Goal: Task Accomplishment & Management: Manage account settings

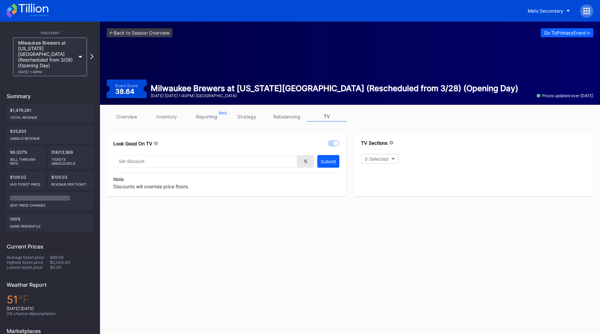
type input "25"
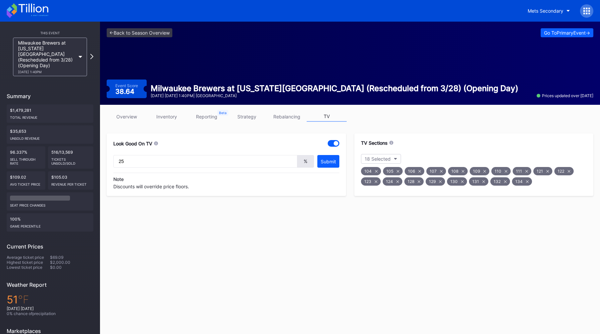
click at [63, 47] on div "Milwaukee Brewers at New York Mets (Rescheduled from 3/28) (Opening Day) 3/29 F…" at bounding box center [46, 57] width 57 height 34
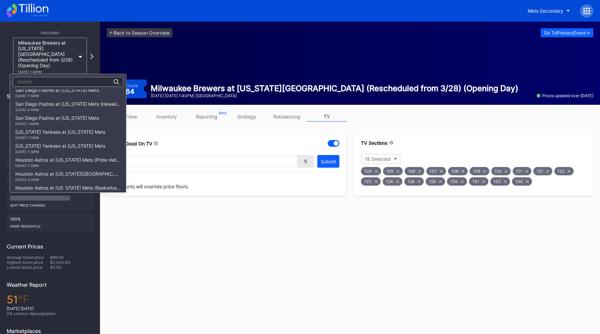
scroll to position [533, 0]
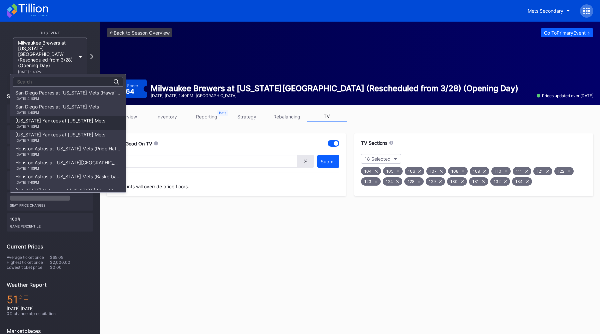
click at [87, 126] on div "6/25 Tuesday 7:10PM" at bounding box center [60, 127] width 90 height 4
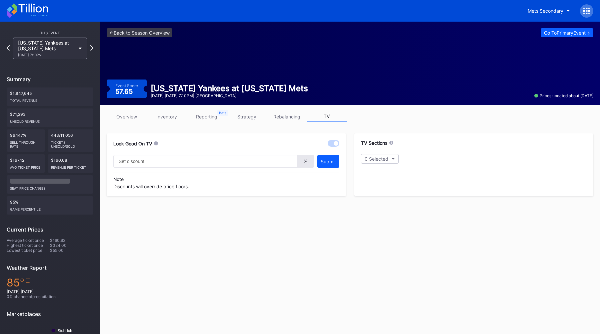
type input "20"
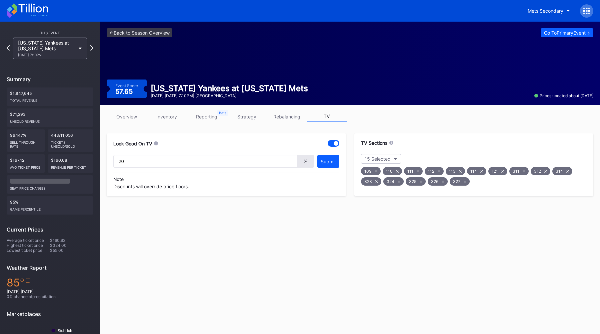
click at [64, 45] on div "New York Yankees at New York Mets 6/25 Tuesday 7:10PM" at bounding box center [46, 48] width 57 height 17
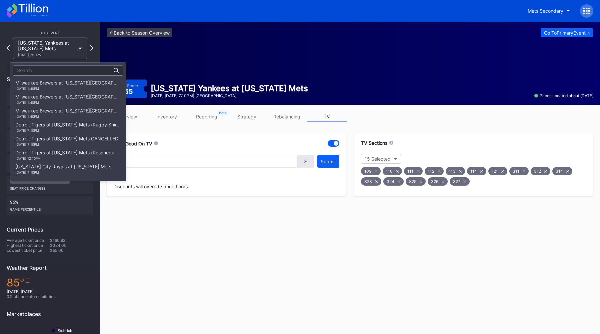
scroll to position [560, 0]
click at [65, 95] on div "New York Yankees at New York Mets 6/26 Wednesday 7:10PM" at bounding box center [60, 99] width 90 height 11
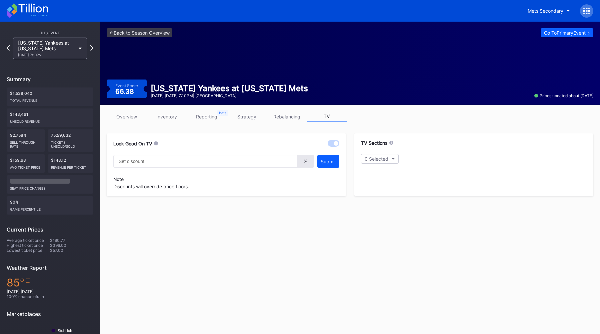
type input "20"
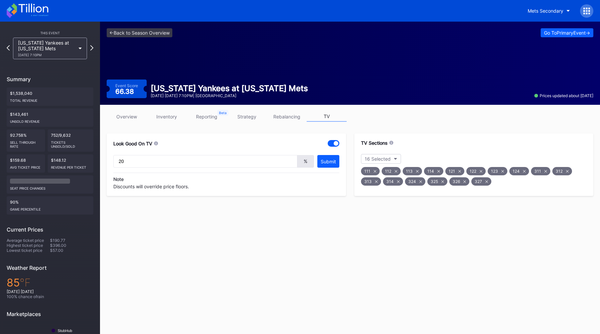
click at [64, 54] on div "6/26 Wednesday 7:10PM" at bounding box center [46, 55] width 57 height 4
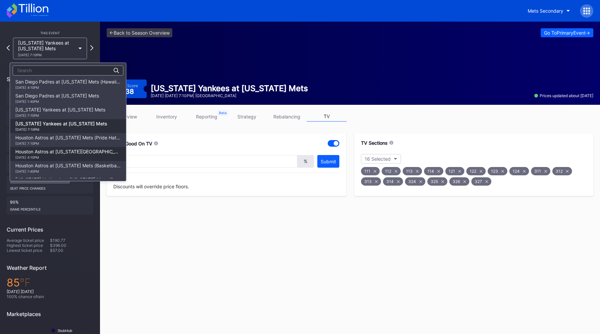
scroll to position [507, 0]
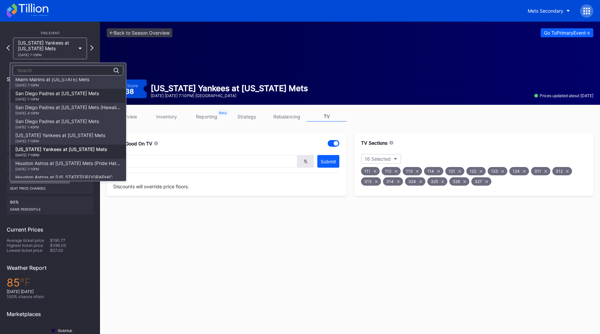
click at [78, 99] on div "6/14 Friday 7:10PM" at bounding box center [57, 99] width 84 height 4
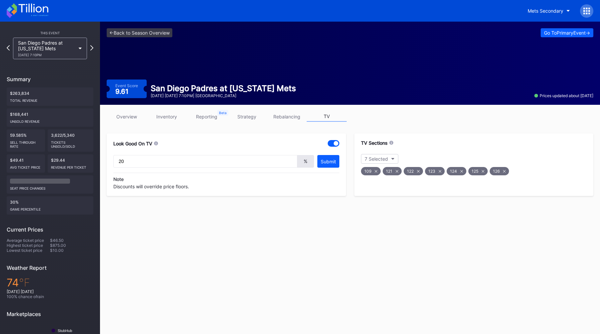
type input "20"
click at [129, 121] on link "overview" at bounding box center [127, 117] width 40 height 10
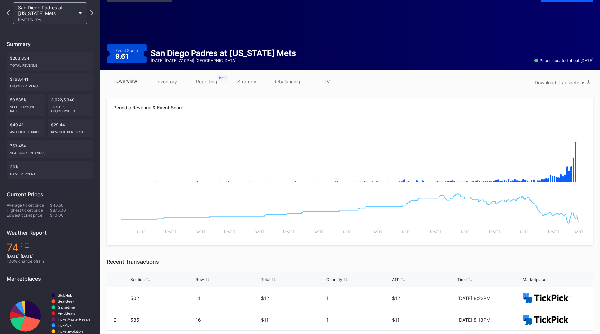
scroll to position [28, 0]
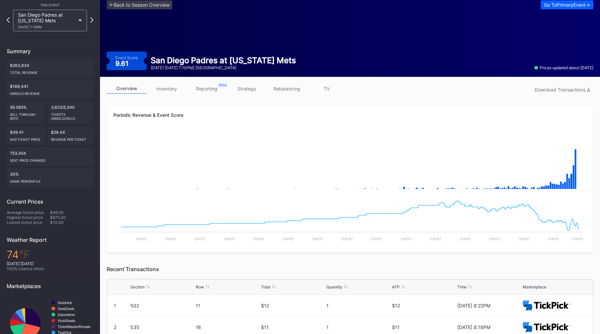
click at [329, 88] on link "TV" at bounding box center [326, 89] width 40 height 10
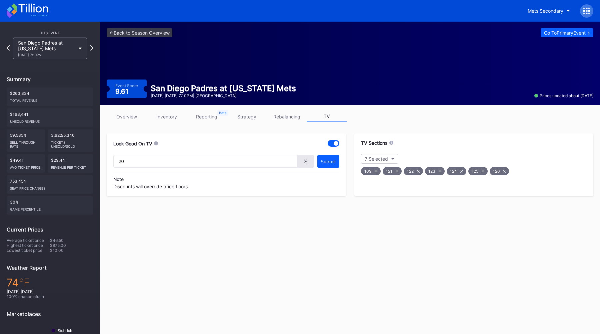
click at [142, 226] on div "<- Back to Season Overview Go To Primary Event -> Event Score 9.61 San Diego Pa…" at bounding box center [350, 205] width 500 height 366
click at [68, 49] on div "San Diego Padres at New York Mets 6/14 Friday 7:10PM" at bounding box center [46, 48] width 57 height 17
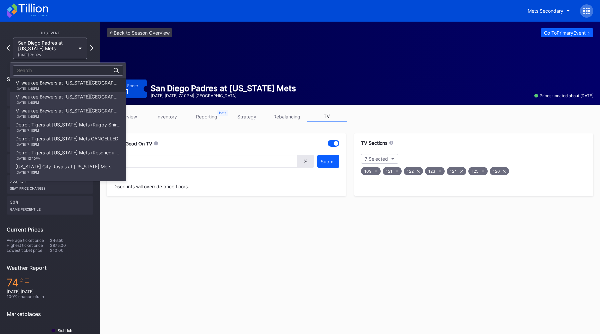
click at [73, 85] on div "Milwaukee Brewers at New York Mets (Rescheduled from 3/28) (Opening Day) 3/29 F…" at bounding box center [67, 85] width 105 height 11
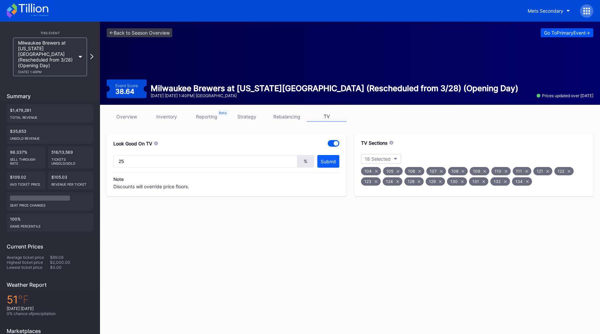
click at [544, 32] on div "Go To Primary Event ->" at bounding box center [567, 33] width 46 height 6
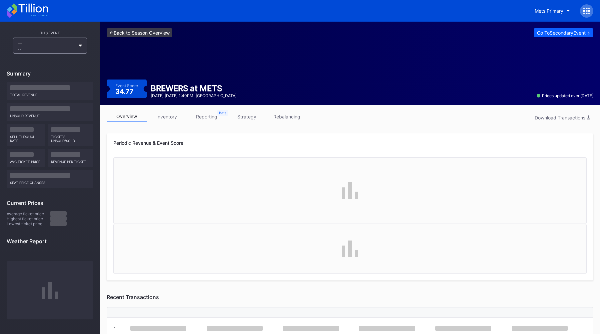
click at [119, 34] on link "<- Back to Season Overview" at bounding box center [140, 32] width 66 height 9
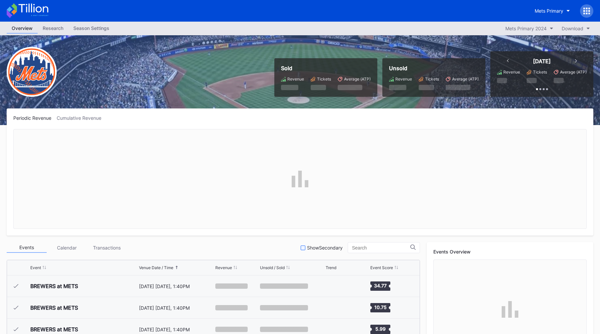
click at [314, 249] on div "Show Secondary" at bounding box center [321, 248] width 42 height 6
click at [335, 120] on div "Periodic Revenue Cumulative Revenue" at bounding box center [299, 118] width 573 height 6
click at [250, 95] on div "Sold Revenue Tickets Average (ATP) Unsold Revenue Tickets Average (ATP) Today R…" at bounding box center [300, 80] width 600 height 90
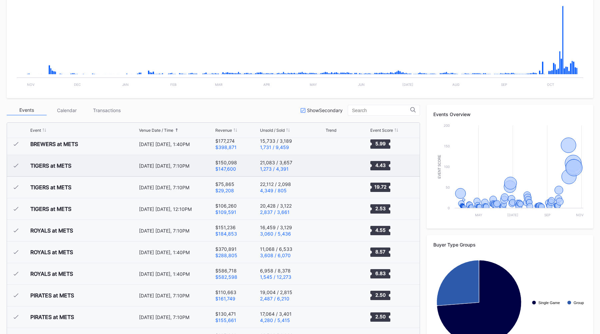
scroll to position [49, 0]
click at [201, 231] on div "April 12 Friday, 7:10PM" at bounding box center [176, 231] width 75 height 6
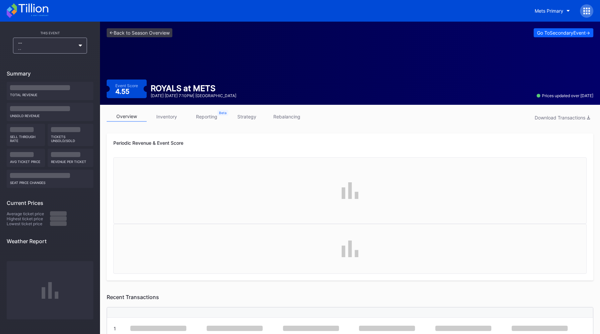
click at [209, 119] on link "reporting" at bounding box center [207, 117] width 40 height 10
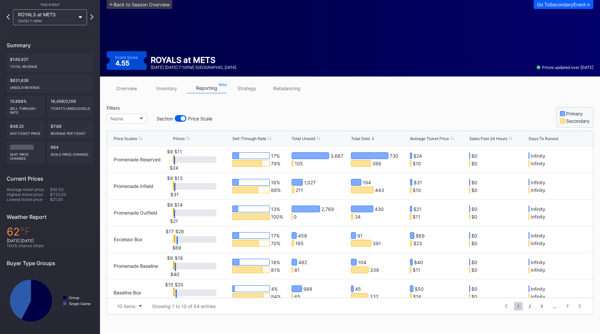
scroll to position [28, 0]
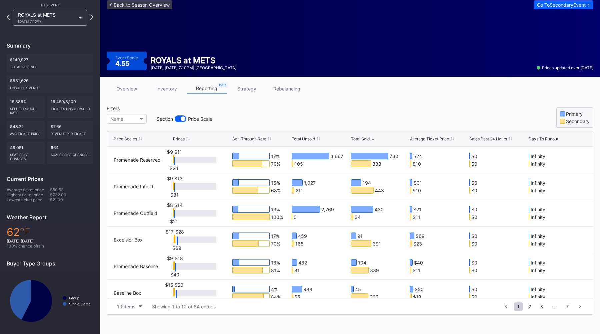
click at [304, 141] on div "Total Unsold" at bounding box center [302, 139] width 23 height 5
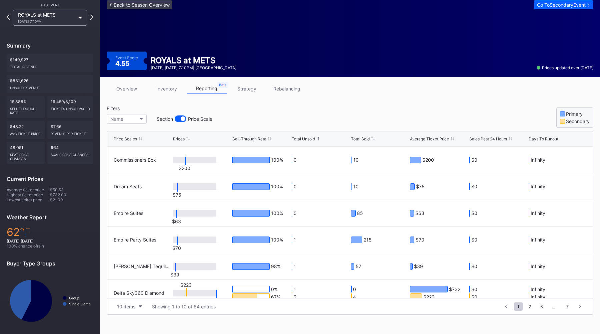
click at [304, 141] on div "Total Unsold" at bounding box center [302, 139] width 23 height 5
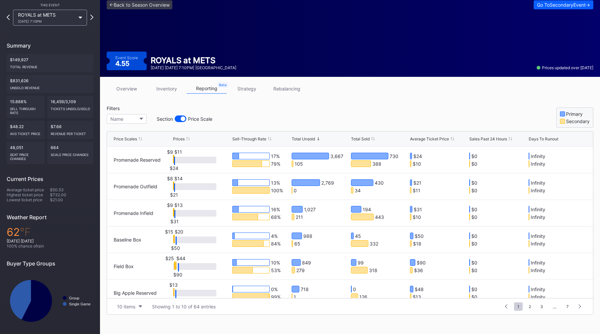
click at [305, 107] on div "Filters Name Section Price Scale Primary Secondary" at bounding box center [350, 117] width 486 height 22
click at [171, 91] on link "inventory" at bounding box center [167, 89] width 40 height 10
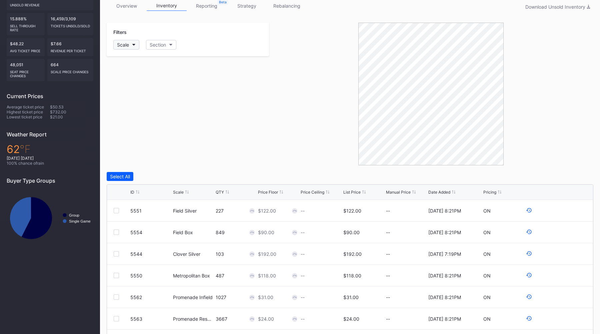
scroll to position [109, 0]
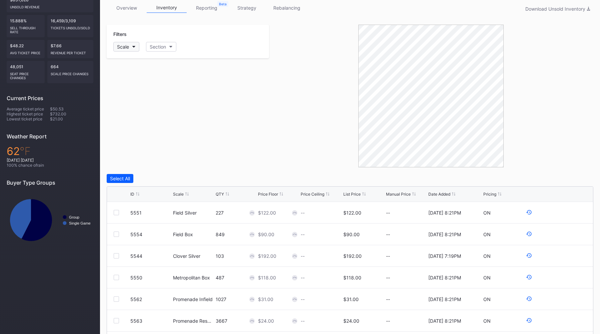
click at [130, 51] on button "Scale" at bounding box center [126, 47] width 26 height 10
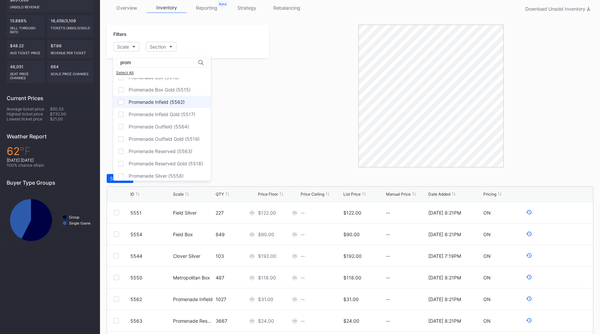
scroll to position [60, 0]
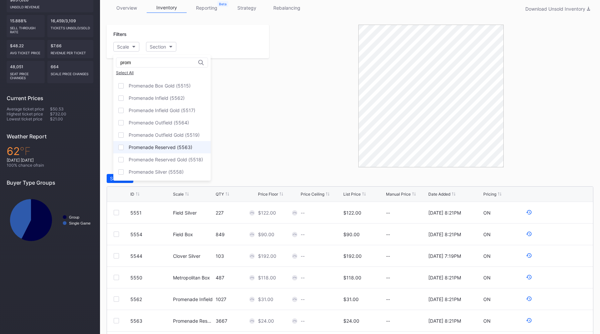
type input "prom"
click at [162, 149] on div "Promenade Reserved (5563)" at bounding box center [161, 148] width 64 height 6
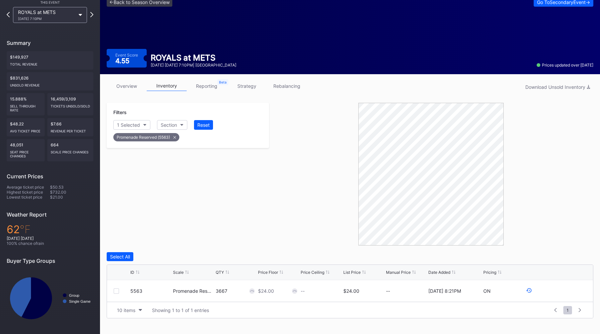
scroll to position [28, 0]
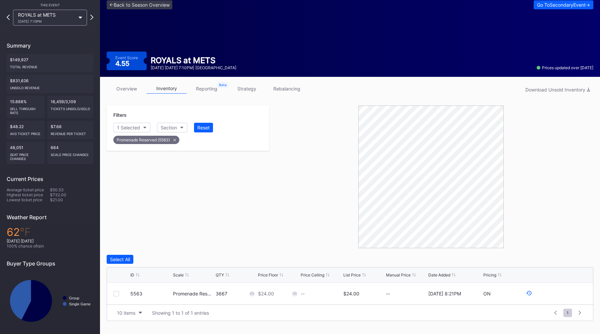
click at [175, 141] on div "Promenade Reserved (5563)" at bounding box center [146, 140] width 66 height 8
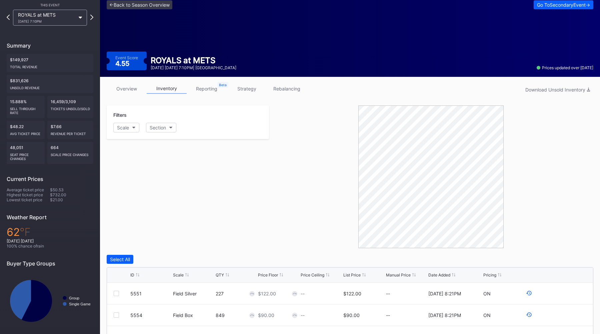
scroll to position [109, 0]
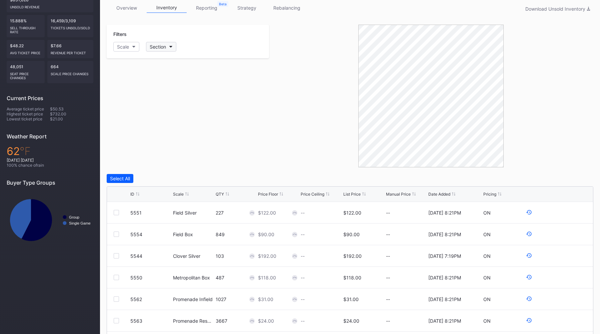
click at [171, 43] on button "Section" at bounding box center [161, 47] width 30 height 10
type input "52"
click at [175, 85] on div "520" at bounding box center [185, 84] width 78 height 12
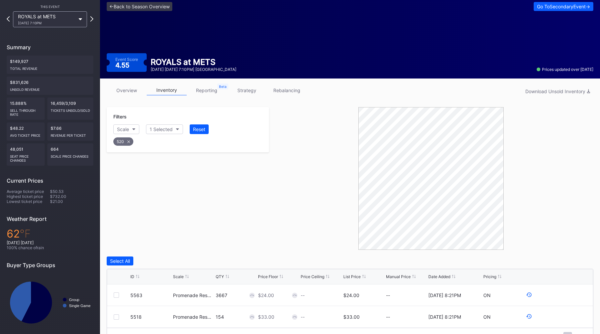
scroll to position [19, 0]
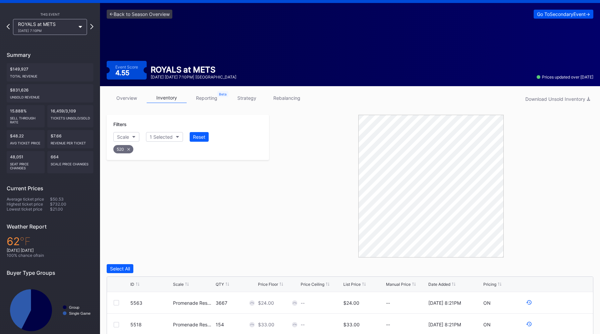
click at [552, 17] on button "Go To Secondary Event ->" at bounding box center [563, 14] width 60 height 9
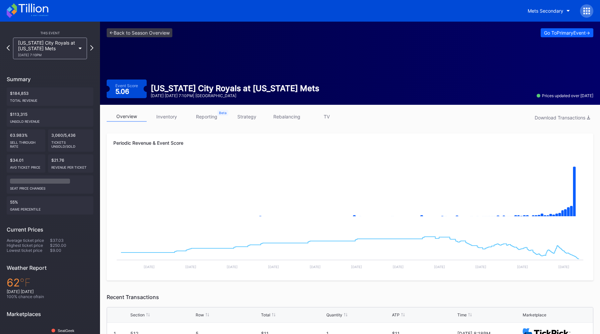
click at [179, 114] on link "inventory" at bounding box center [167, 117] width 40 height 10
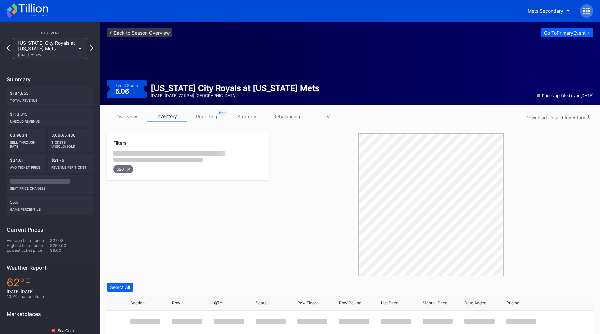
click at [303, 242] on div at bounding box center [431, 205] width 324 height 143
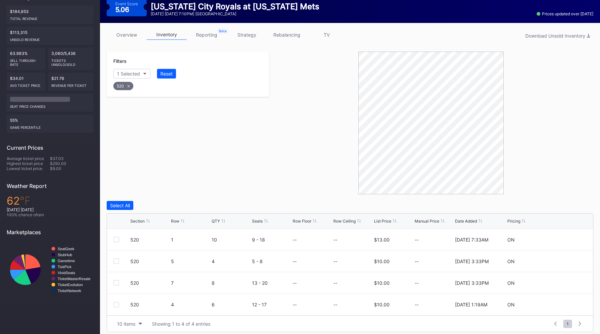
scroll to position [86, 0]
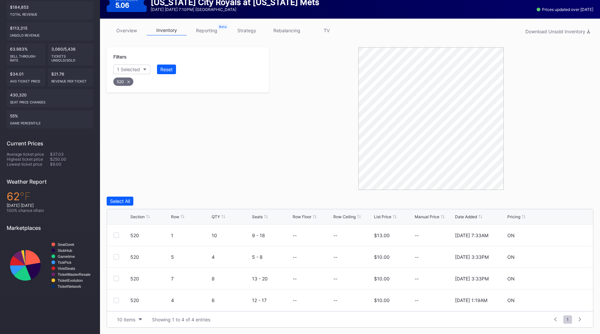
click at [261, 156] on div "Filters 1 Selected Reset 520" at bounding box center [188, 118] width 162 height 143
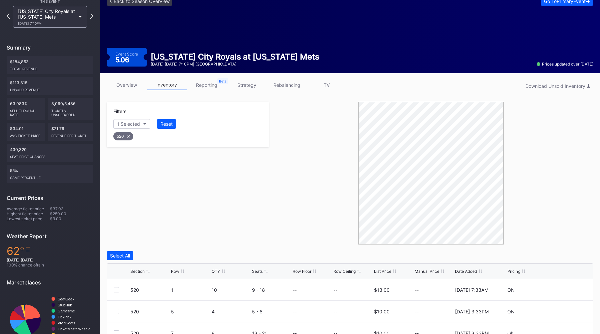
scroll to position [0, 0]
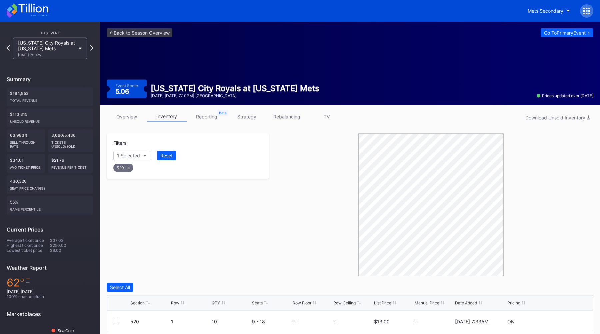
click at [324, 114] on link "TV" at bounding box center [326, 117] width 40 height 10
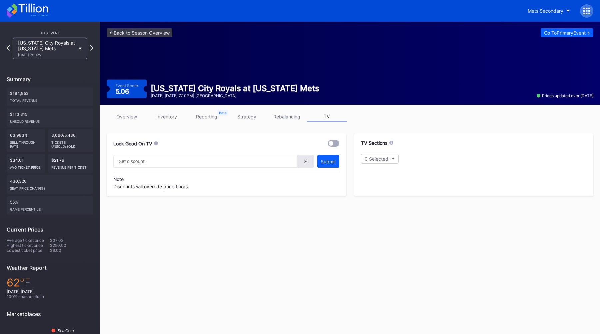
click at [242, 117] on link "strategy" at bounding box center [247, 117] width 40 height 10
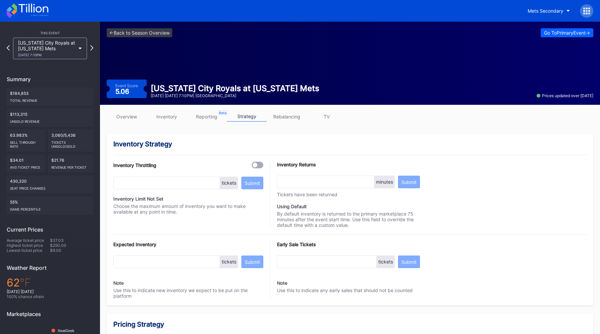
click at [212, 117] on link "reporting" at bounding box center [207, 117] width 40 height 10
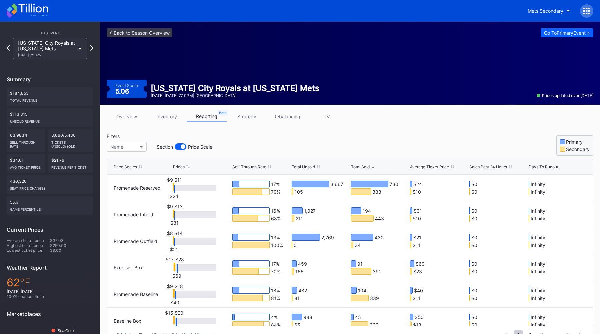
click at [271, 142] on div "Filters Name Section Price Scale Primary Secondary" at bounding box center [350, 145] width 486 height 22
click at [142, 35] on link "<- Back to Season Overview" at bounding box center [140, 32] width 66 height 9
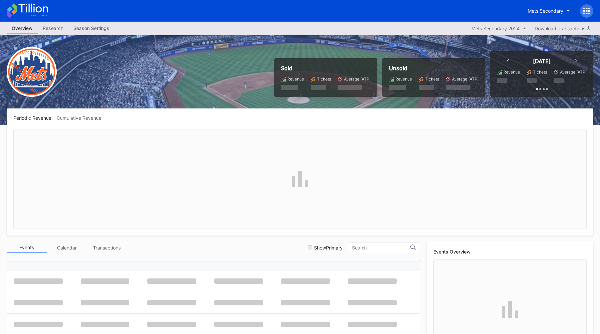
click at [77, 30] on div "Season Settings" at bounding box center [91, 28] width 46 height 10
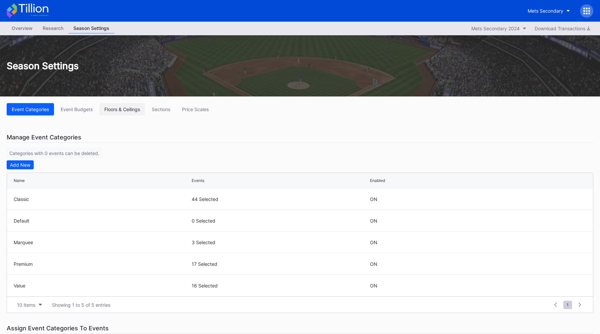
click at [118, 112] on button "Floors & Ceilings" at bounding box center [122, 109] width 46 height 12
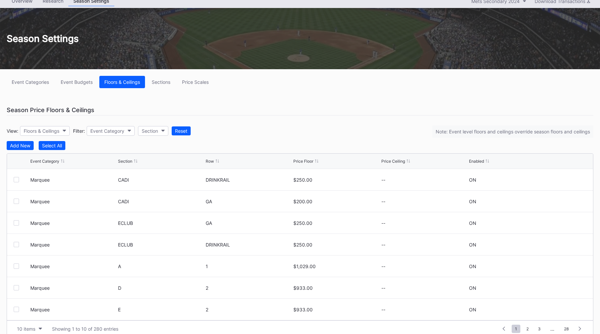
scroll to position [37, 0]
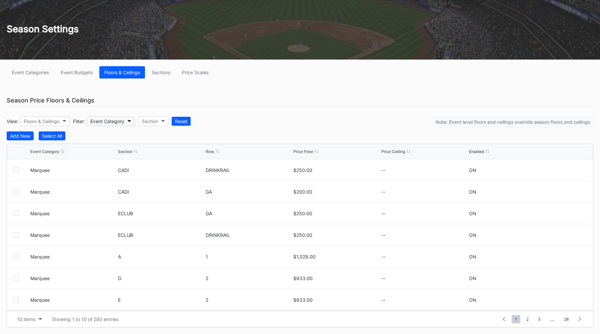
click at [126, 121] on button "Event Category" at bounding box center [111, 122] width 48 height 10
click at [136, 154] on div "Classic" at bounding box center [127, 151] width 78 height 12
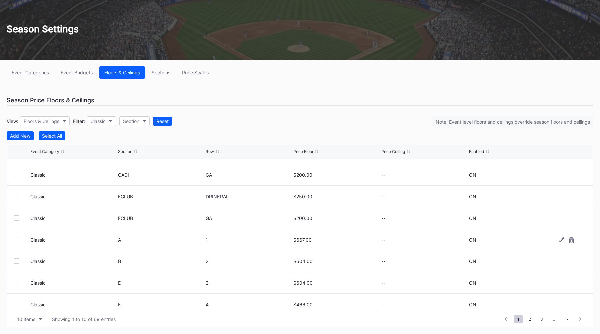
scroll to position [65, 0]
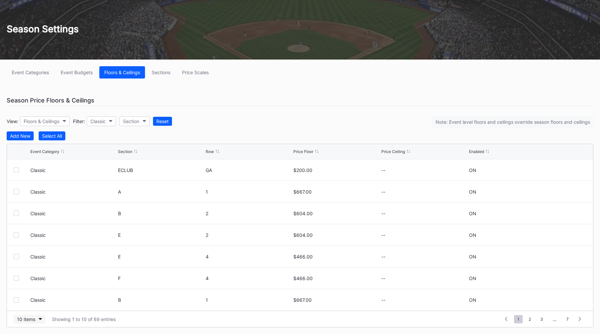
click at [23, 318] on div "10 items" at bounding box center [26, 320] width 18 height 6
click at [30, 304] on div "200 items" at bounding box center [30, 303] width 22 height 6
click at [165, 119] on div "Reset" at bounding box center [162, 122] width 12 height 6
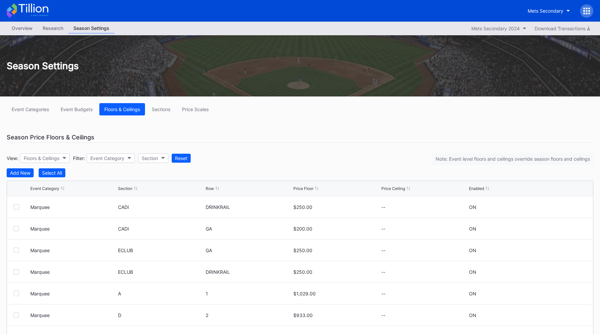
click at [21, 29] on div "Overview" at bounding box center [22, 28] width 31 height 10
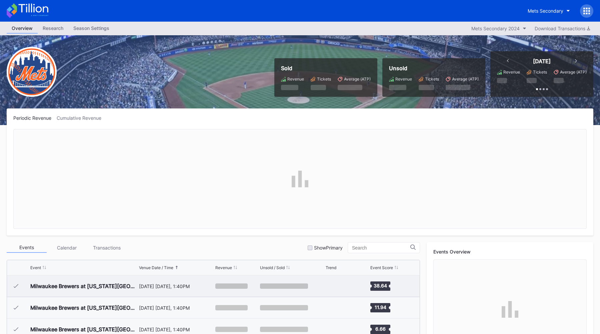
click at [133, 293] on div "Milwaukee Brewers at [US_STATE][GEOGRAPHIC_DATA] (Rescheduled from 3/28) (Openi…" at bounding box center [83, 286] width 107 height 21
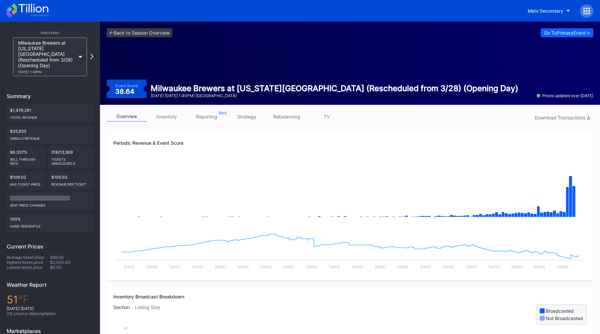
click at [244, 117] on link "strategy" at bounding box center [247, 117] width 40 height 10
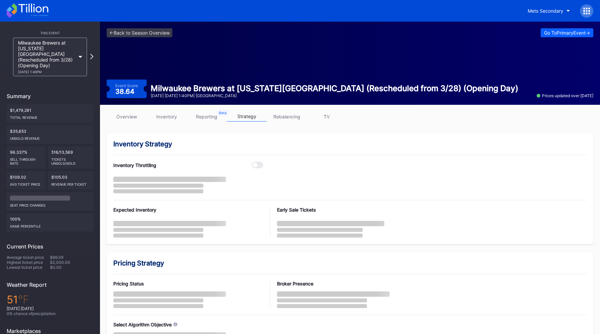
click at [213, 117] on link "reporting" at bounding box center [207, 117] width 40 height 10
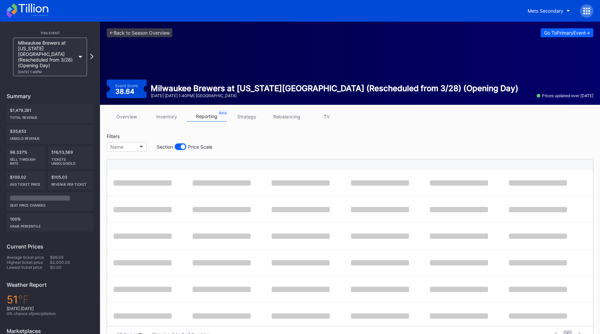
click at [183, 152] on div "Name Section Price Scale" at bounding box center [161, 146] width 109 height 13
click at [182, 149] on div at bounding box center [183, 147] width 5 height 5
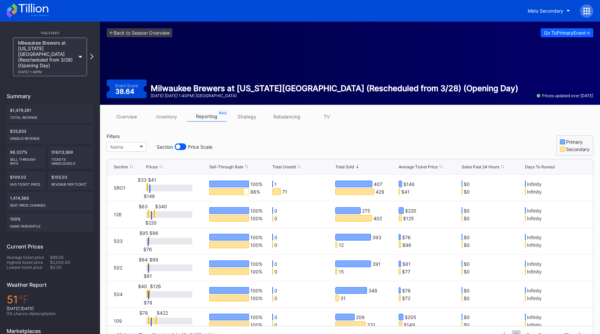
click at [295, 168] on div "Total Unsold" at bounding box center [283, 167] width 23 height 5
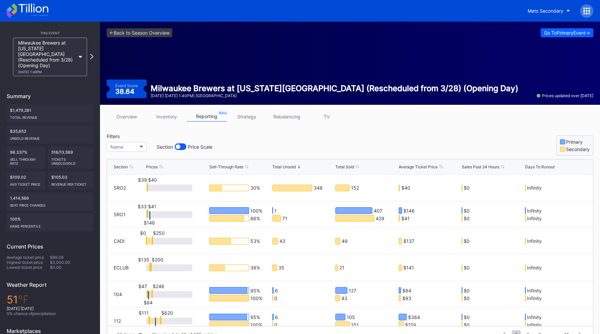
click at [295, 168] on div "Total Unsold" at bounding box center [283, 167] width 23 height 5
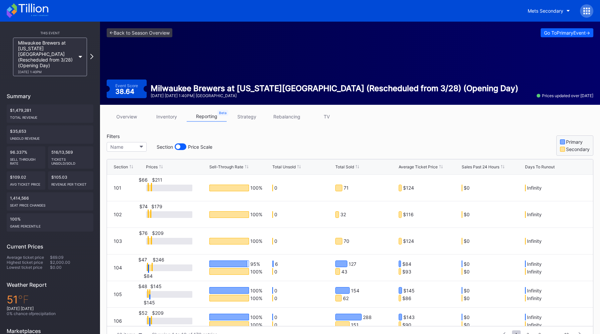
click at [347, 165] on div "Total Sold" at bounding box center [344, 167] width 19 height 5
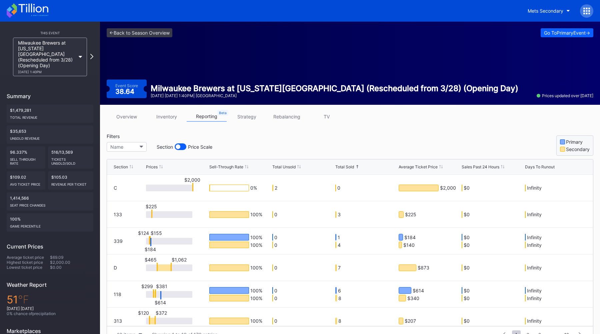
click at [347, 165] on div "Total Sold" at bounding box center [344, 167] width 19 height 5
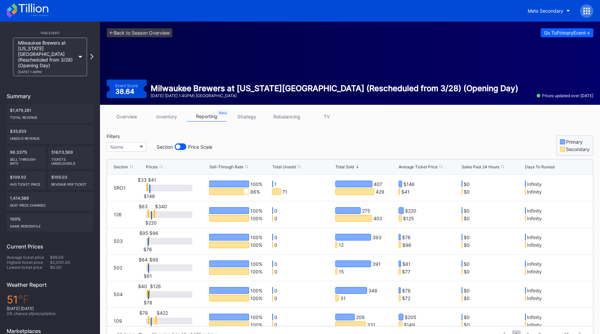
click at [367, 146] on div "Filters Name Section Price Scale Primary Secondary" at bounding box center [350, 145] width 486 height 22
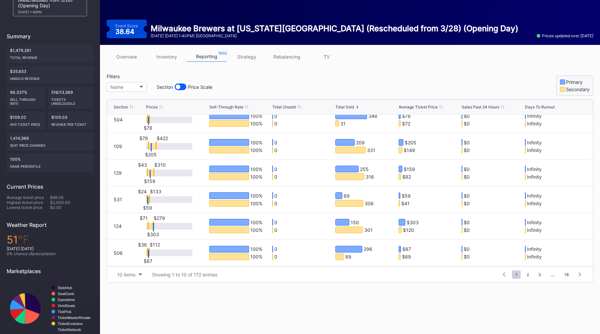
scroll to position [62, 0]
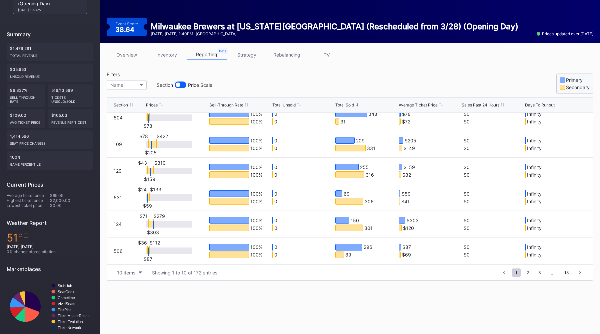
click at [329, 57] on link "TV" at bounding box center [326, 55] width 40 height 10
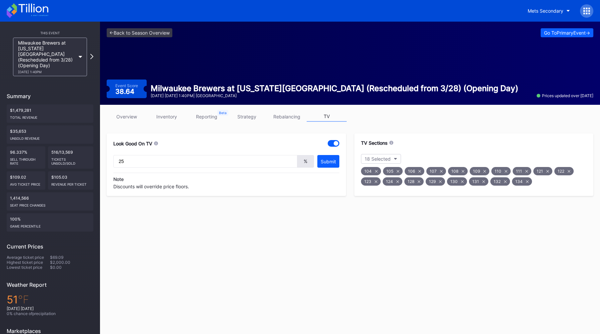
click at [247, 118] on link "strategy" at bounding box center [247, 117] width 40 height 10
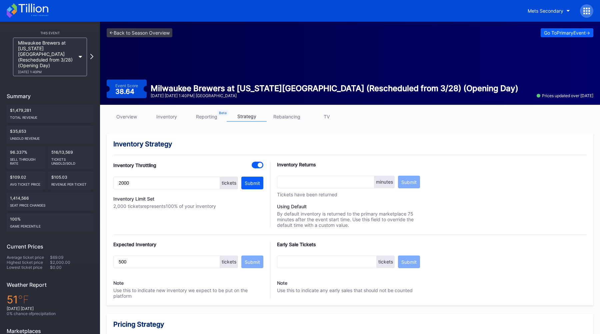
click at [211, 113] on link "reporting" at bounding box center [207, 117] width 40 height 10
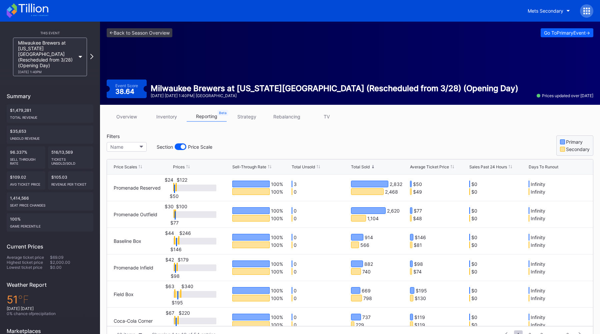
click at [182, 146] on div at bounding box center [183, 147] width 5 height 5
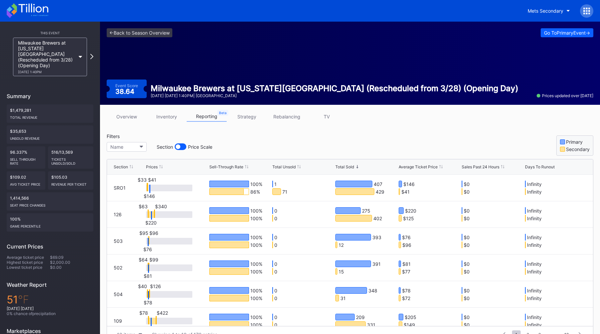
click at [297, 148] on div "Filters Name Section Price Scale Primary Secondary" at bounding box center [350, 145] width 486 height 22
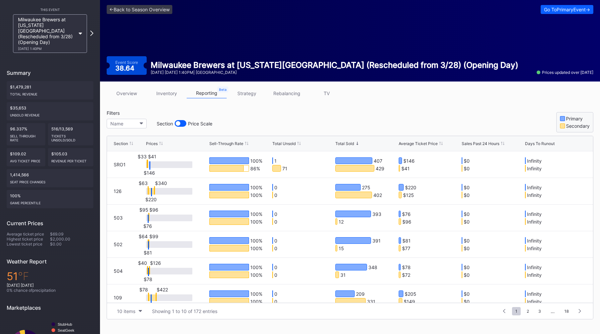
scroll to position [24, 0]
